Goal: Task Accomplishment & Management: Manage account settings

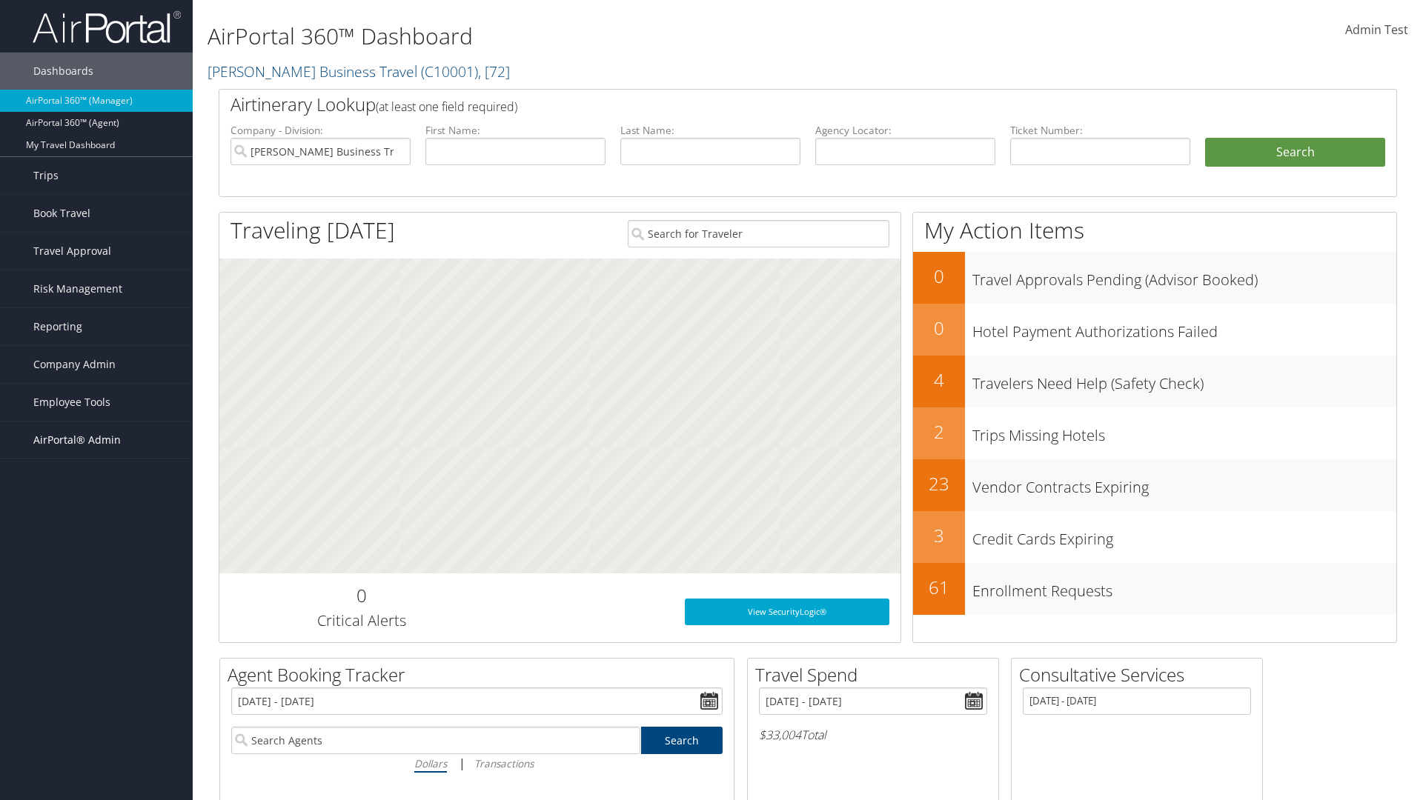
click at [96, 440] on span "AirPortal® Admin" at bounding box center [76, 440] width 87 height 37
click at [96, 659] on link "Permissions" at bounding box center [96, 670] width 193 height 22
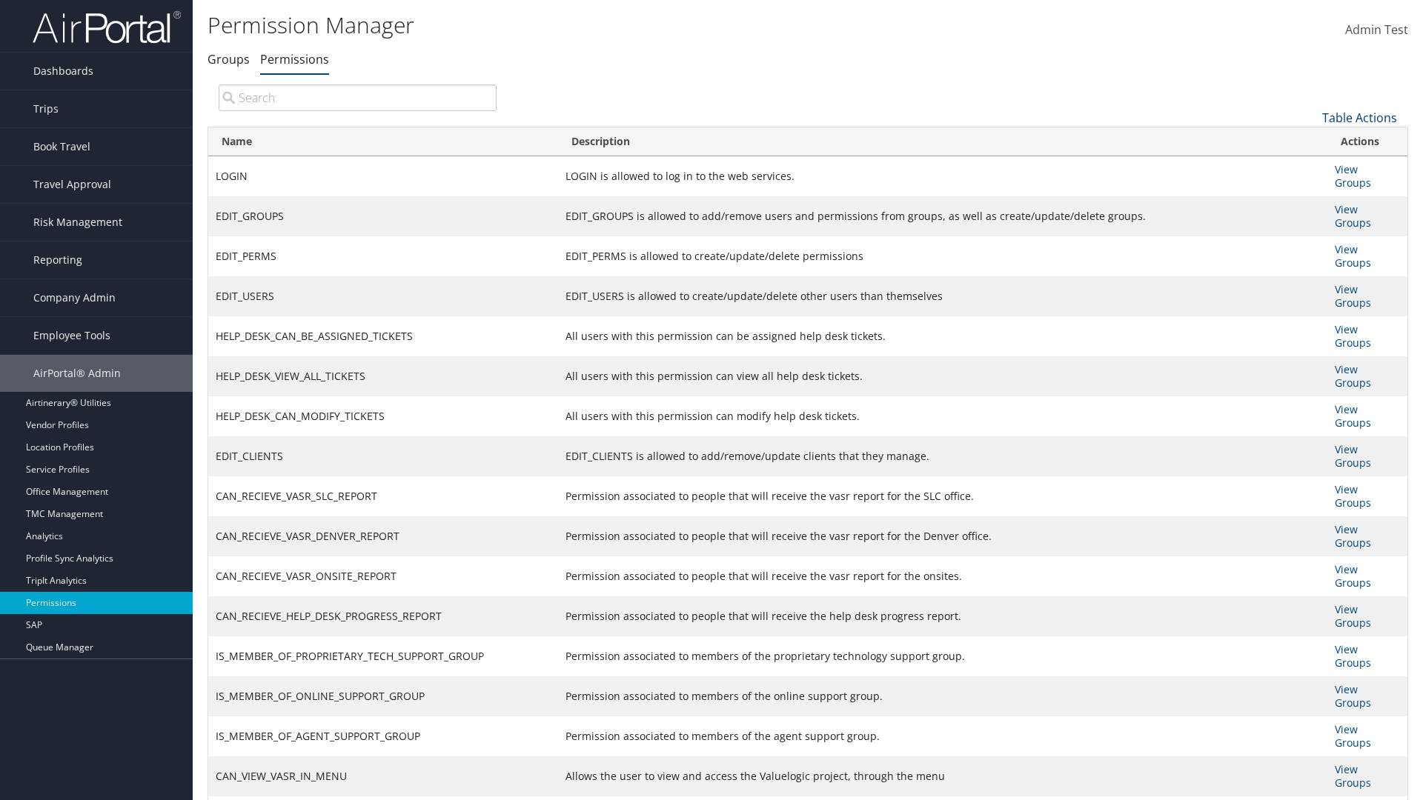
click at [1359, 117] on link "Table Actions" at bounding box center [1359, 118] width 75 height 16
click at [1310, 190] on link "Column Visibility" at bounding box center [1310, 191] width 195 height 25
click at [1310, 142] on link "Name" at bounding box center [1310, 142] width 195 height 25
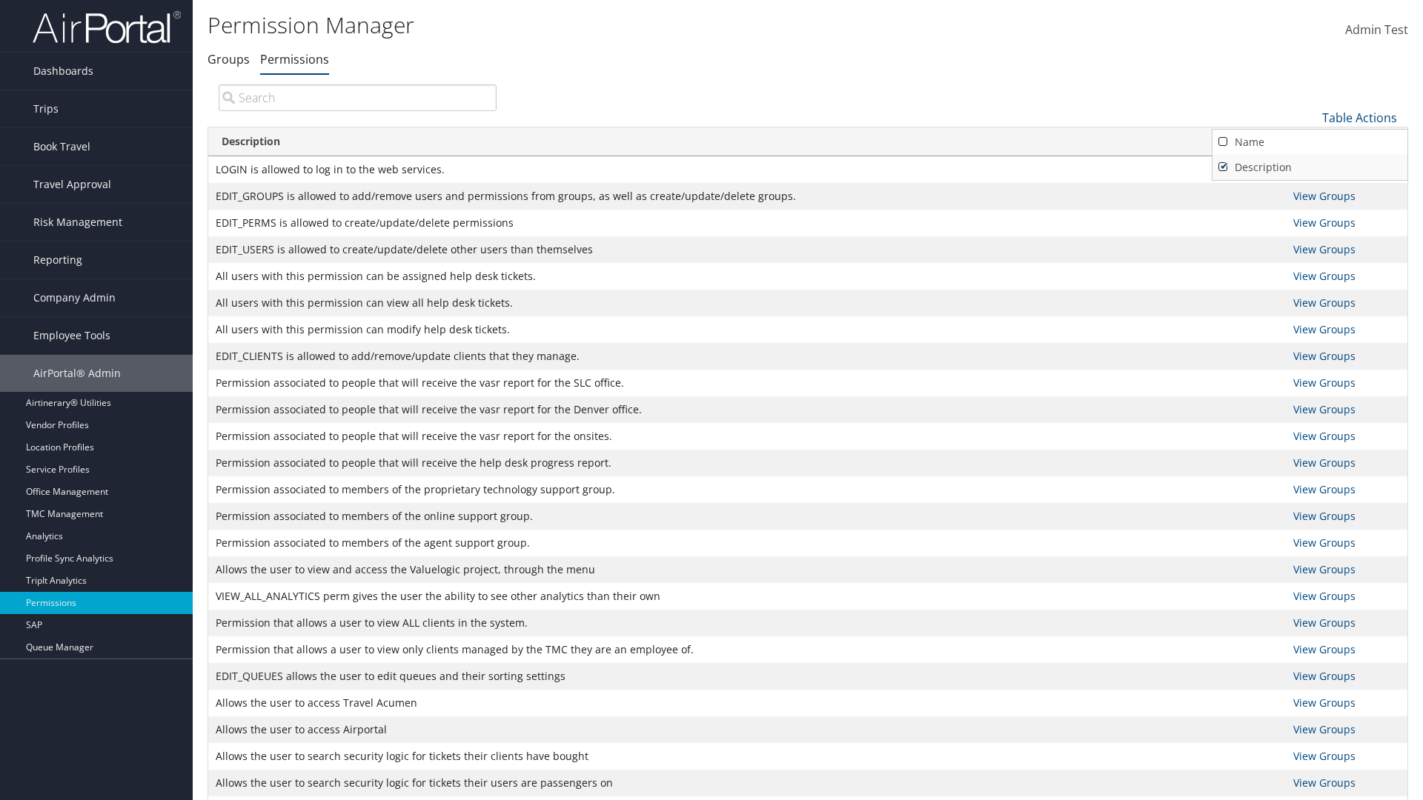
click at [1310, 167] on link "Description" at bounding box center [1310, 167] width 195 height 25
